Goal: Navigation & Orientation: Find specific page/section

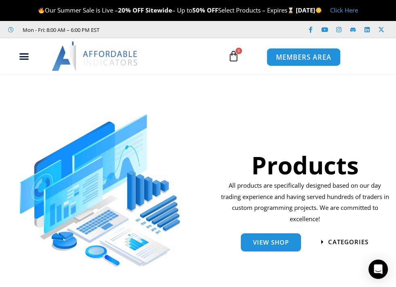
click at [295, 58] on span "MEMBERS AREA" at bounding box center [303, 57] width 55 height 7
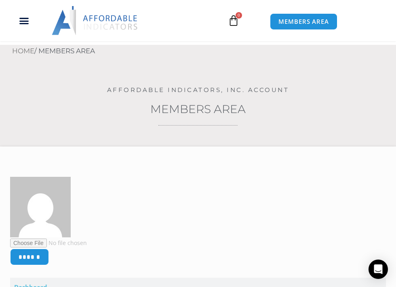
scroll to position [161, 0]
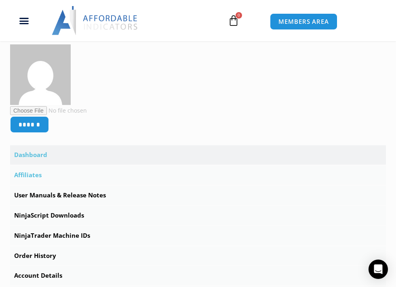
click at [41, 175] on link "Affiliates" at bounding box center [197, 174] width 375 height 19
